Goal: Find specific page/section: Find specific page/section

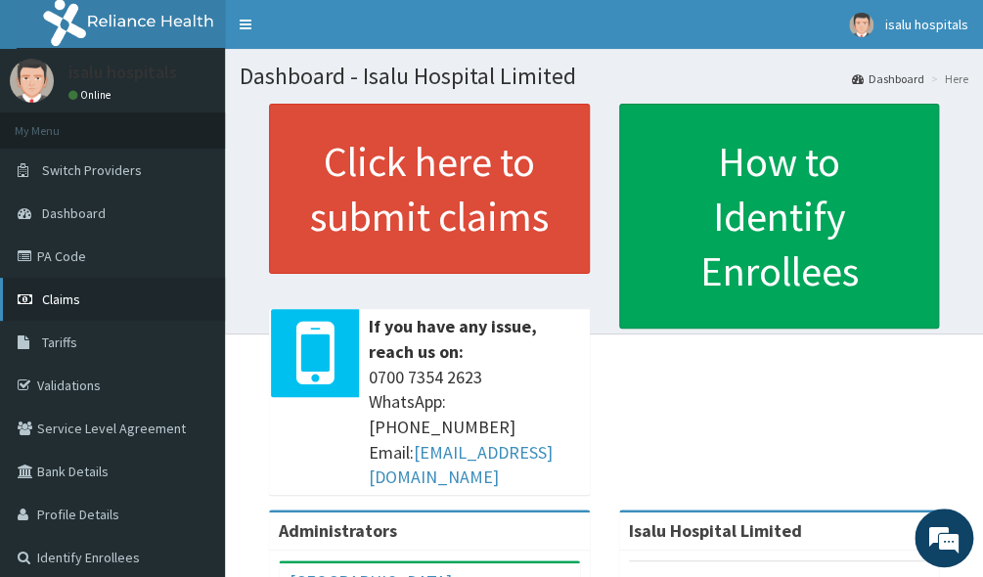
click at [82, 310] on link "Claims" at bounding box center [112, 299] width 225 height 43
click at [47, 251] on link "PA Code" at bounding box center [112, 256] width 225 height 43
